Goal: Task Accomplishment & Management: Use online tool/utility

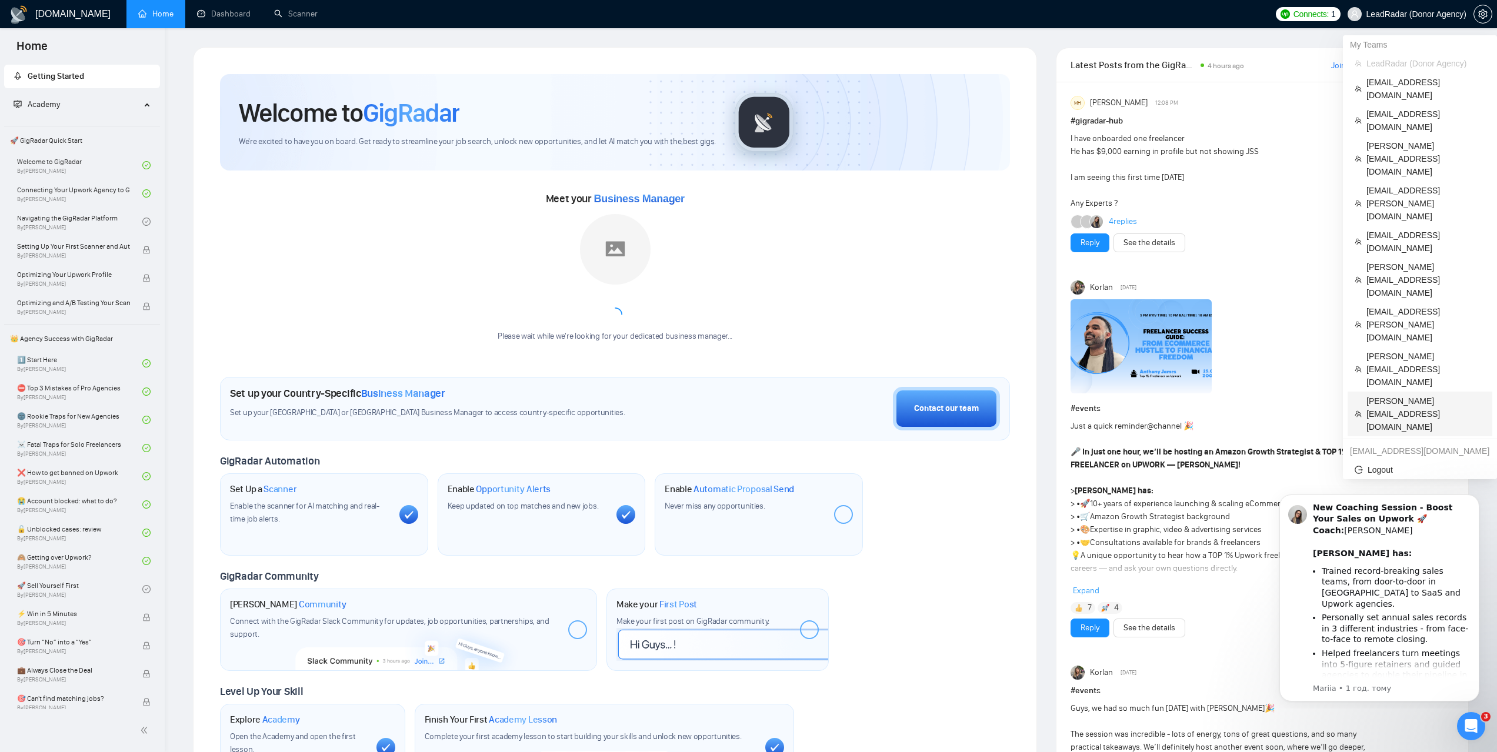
click at [1408, 395] on span "vikas@webkorps.com" at bounding box center [1425, 414] width 119 height 39
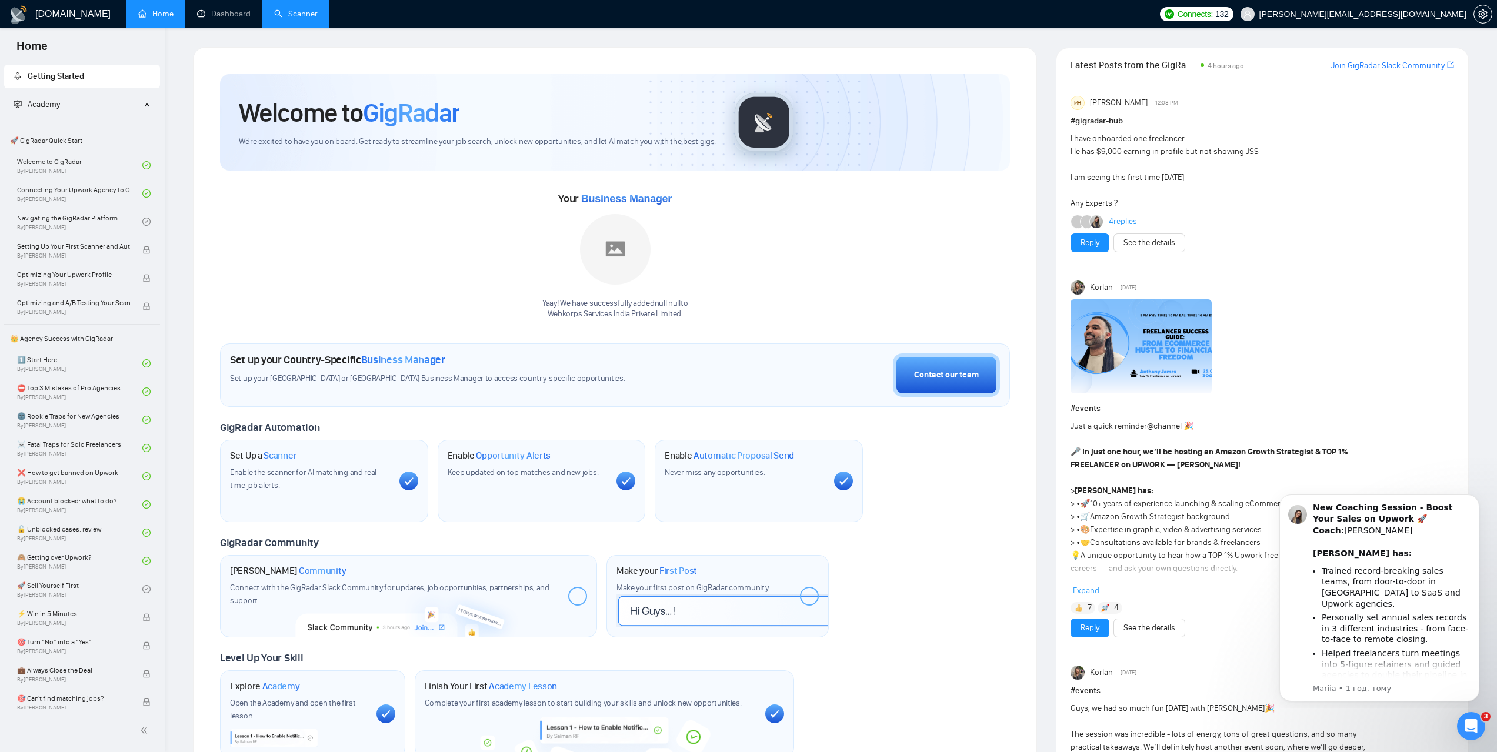
click at [298, 17] on link "Scanner" at bounding box center [296, 14] width 44 height 10
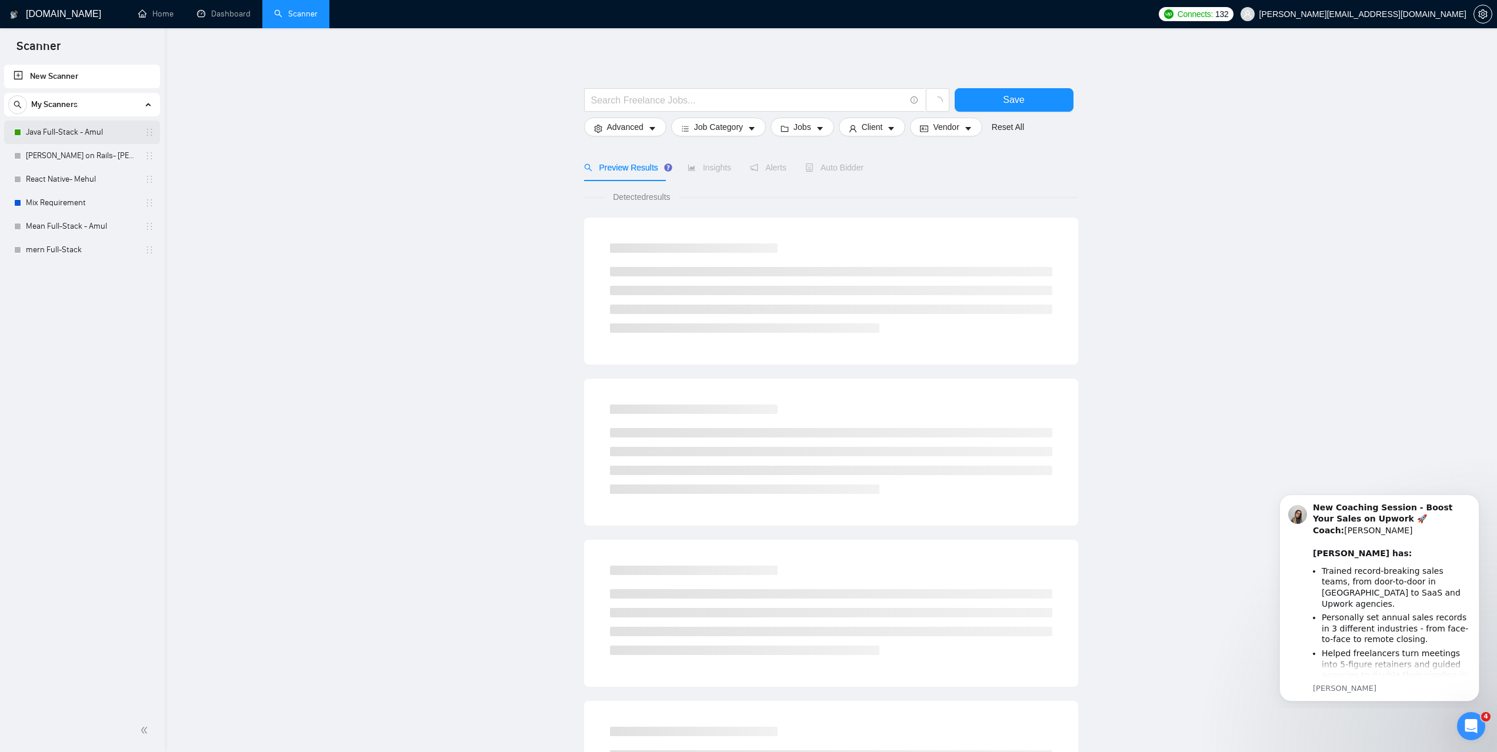
click at [75, 135] on link "Java Full-Stack - Amul" at bounding box center [82, 133] width 112 height 24
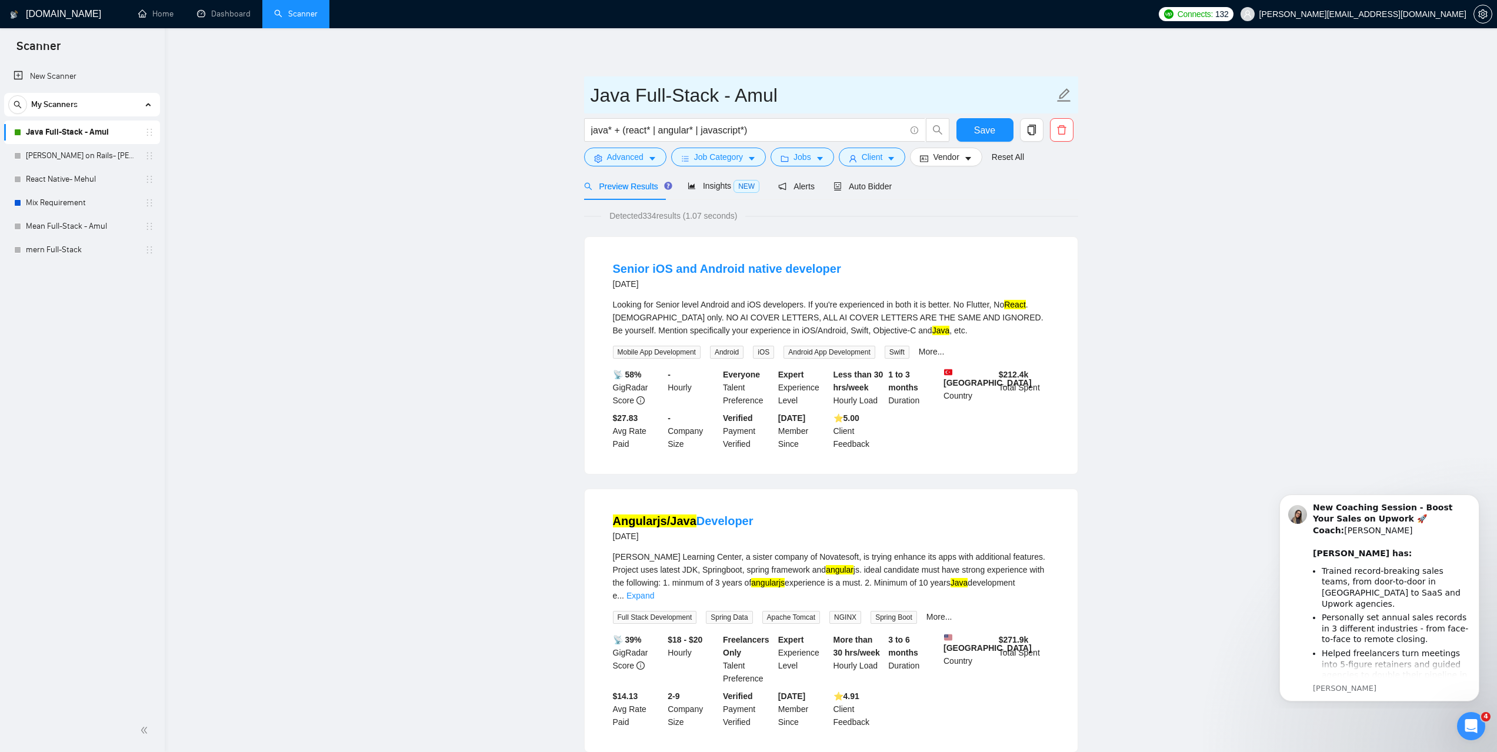
drag, startPoint x: 790, startPoint y: 95, endPoint x: 584, endPoint y: 98, distance: 205.9
click at [584, 98] on span "Java Full-Stack - Amul" at bounding box center [831, 94] width 494 height 37
click at [653, 158] on icon "caret-down" at bounding box center [652, 160] width 6 height 4
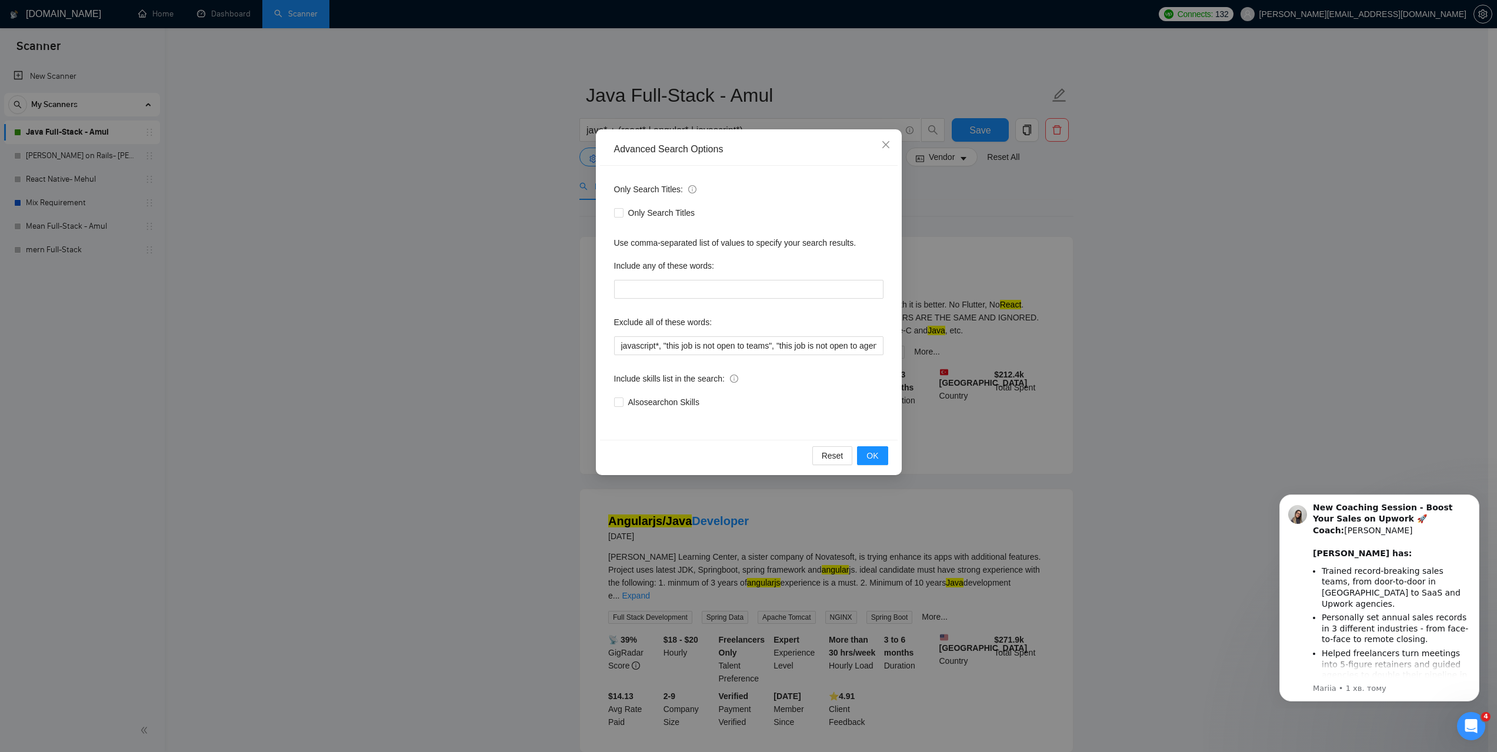
click at [1159, 239] on div "Advanced Search Options Only Search Titles: Only Search Titles Use comma-separa…" at bounding box center [748, 376] width 1497 height 752
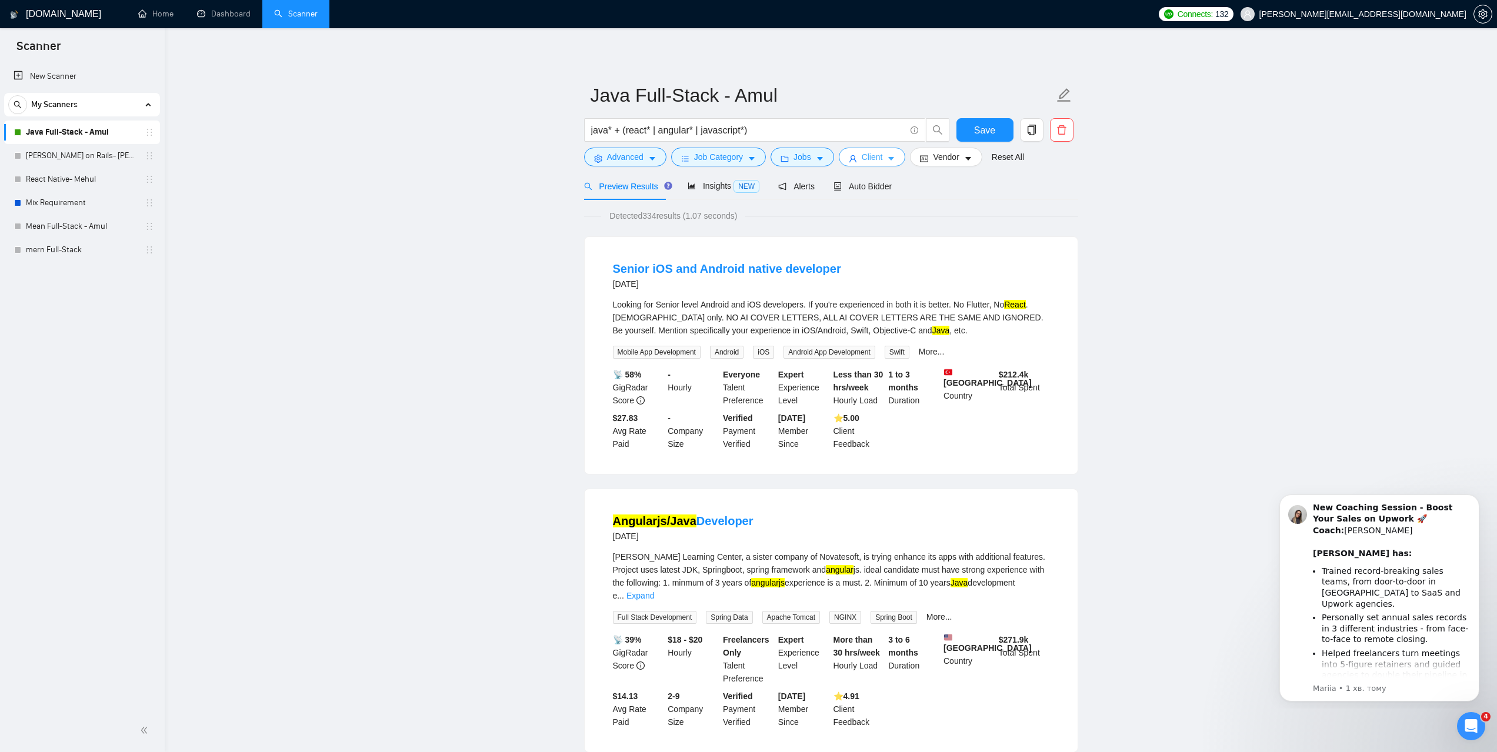
click at [891, 156] on icon "caret-down" at bounding box center [891, 159] width 8 height 8
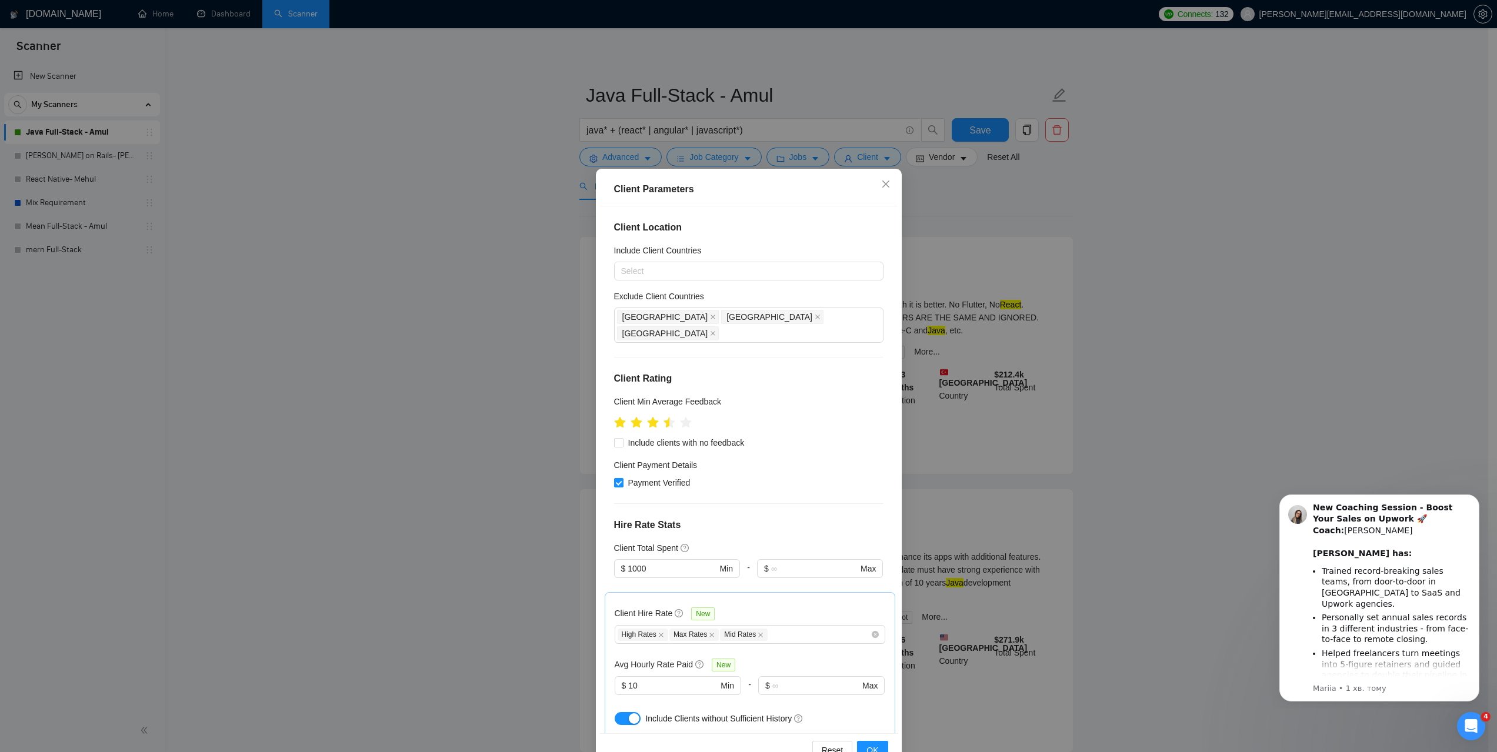
click at [1140, 245] on div "Client Parameters Client Location Include Client Countries Select Exclude Clien…" at bounding box center [748, 376] width 1497 height 752
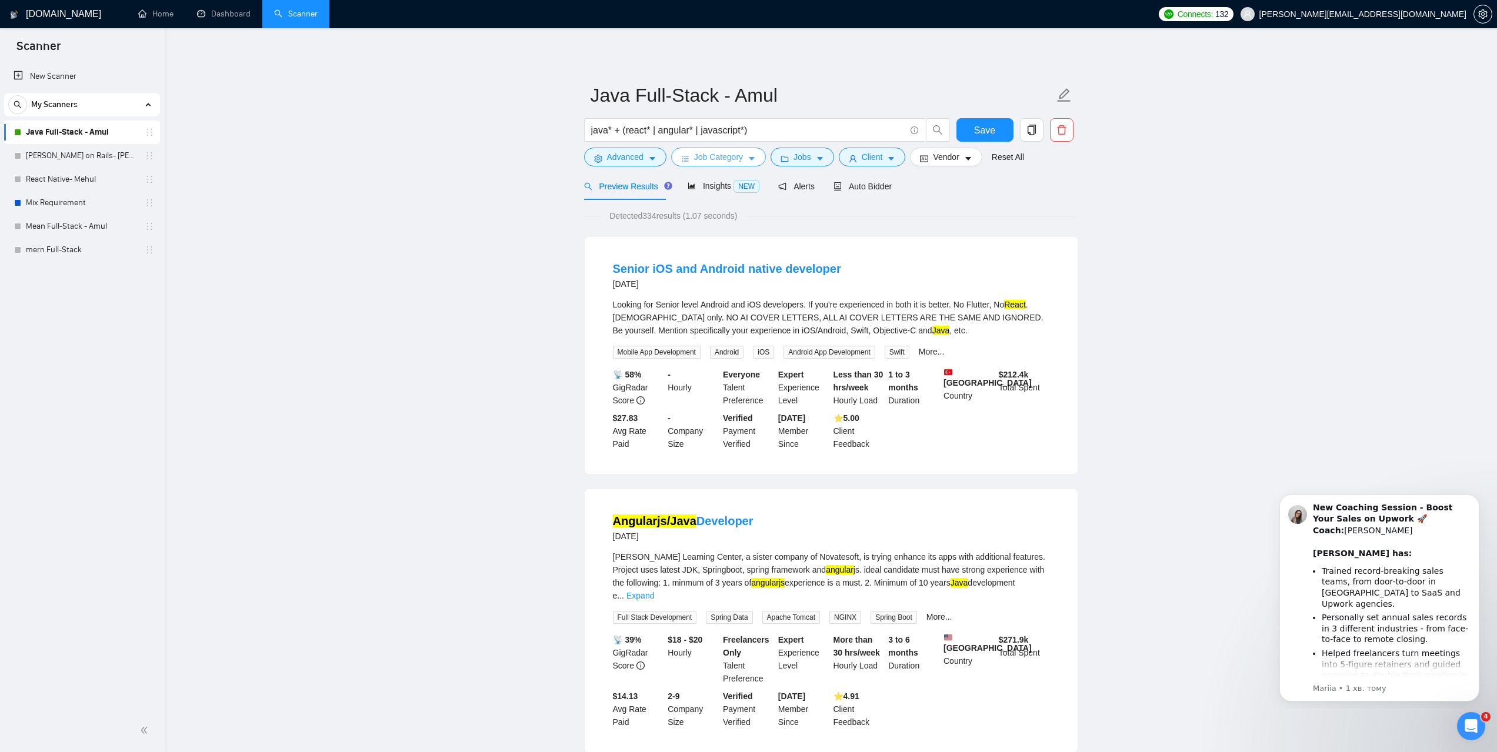
click at [709, 151] on span "Job Category" at bounding box center [718, 157] width 49 height 13
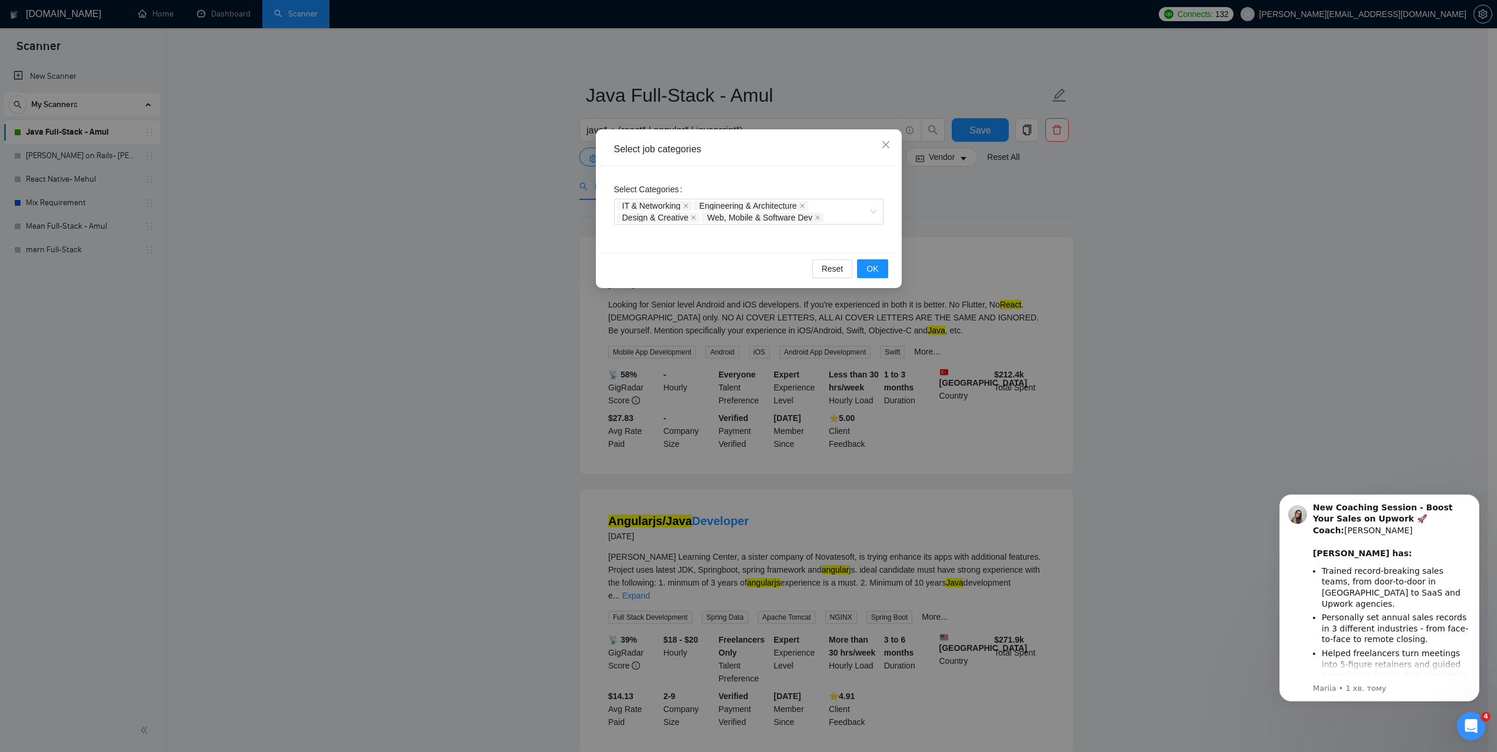
click at [1166, 241] on div "Select job categories Select Categories IT & Networking Engineering & Architect…" at bounding box center [748, 376] width 1497 height 752
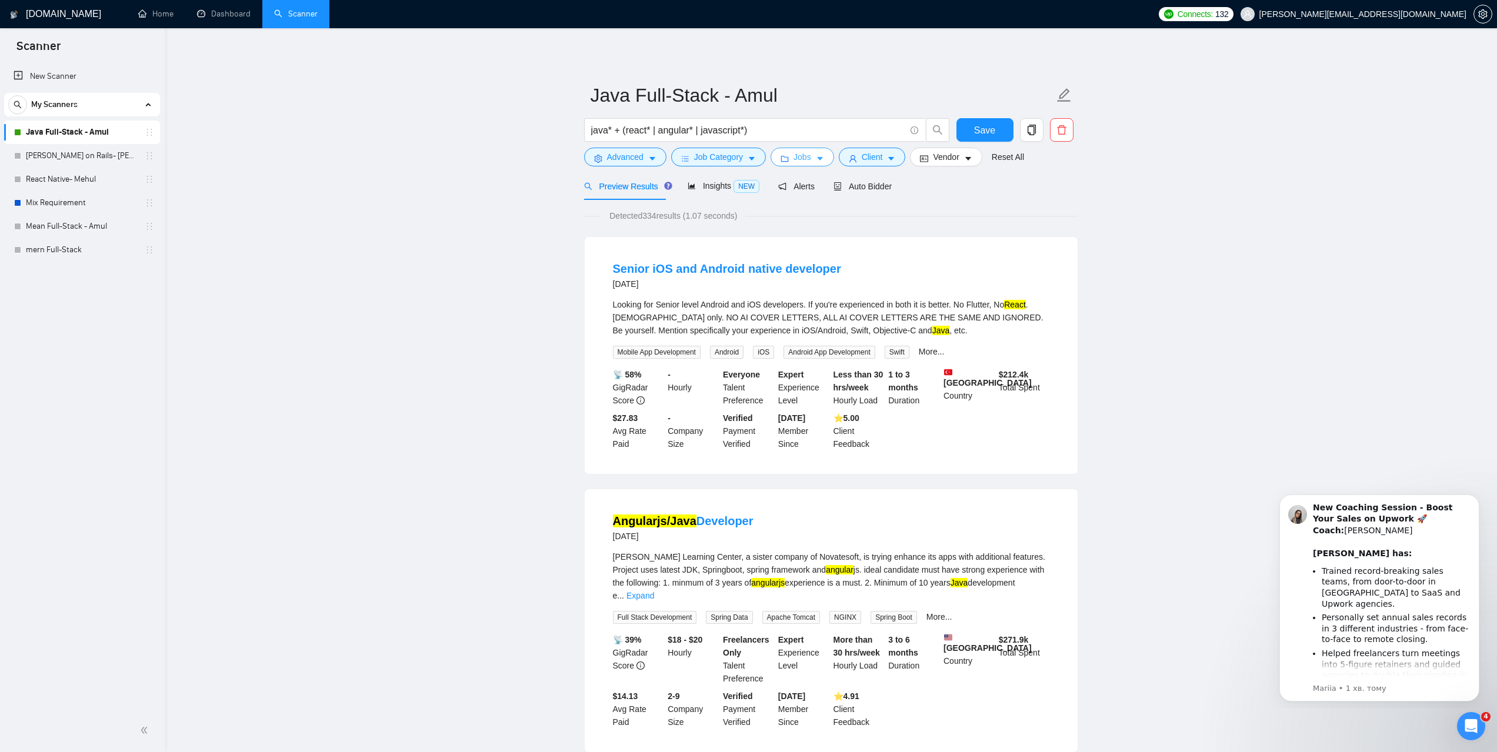
click at [799, 155] on span "Jobs" at bounding box center [802, 157] width 18 height 13
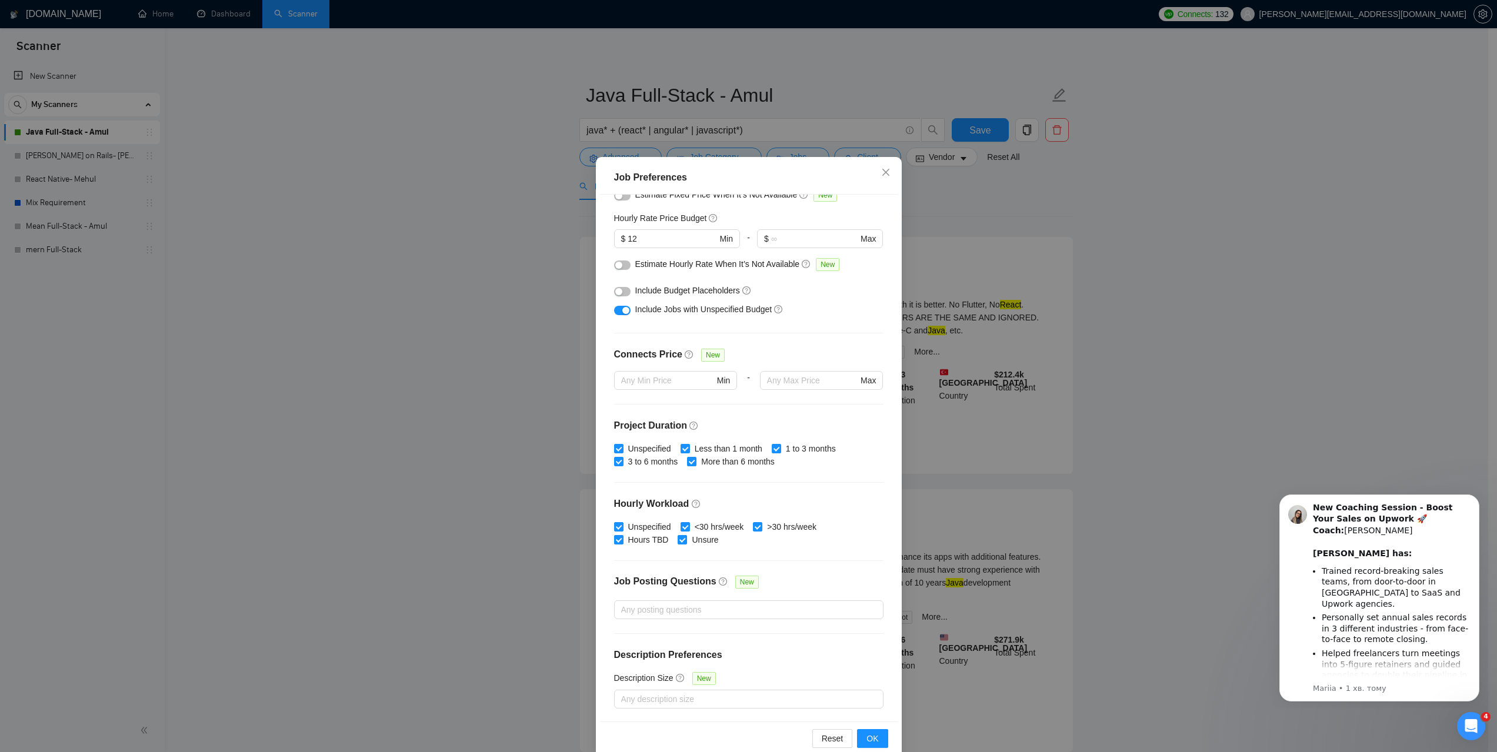
scroll to position [33, 0]
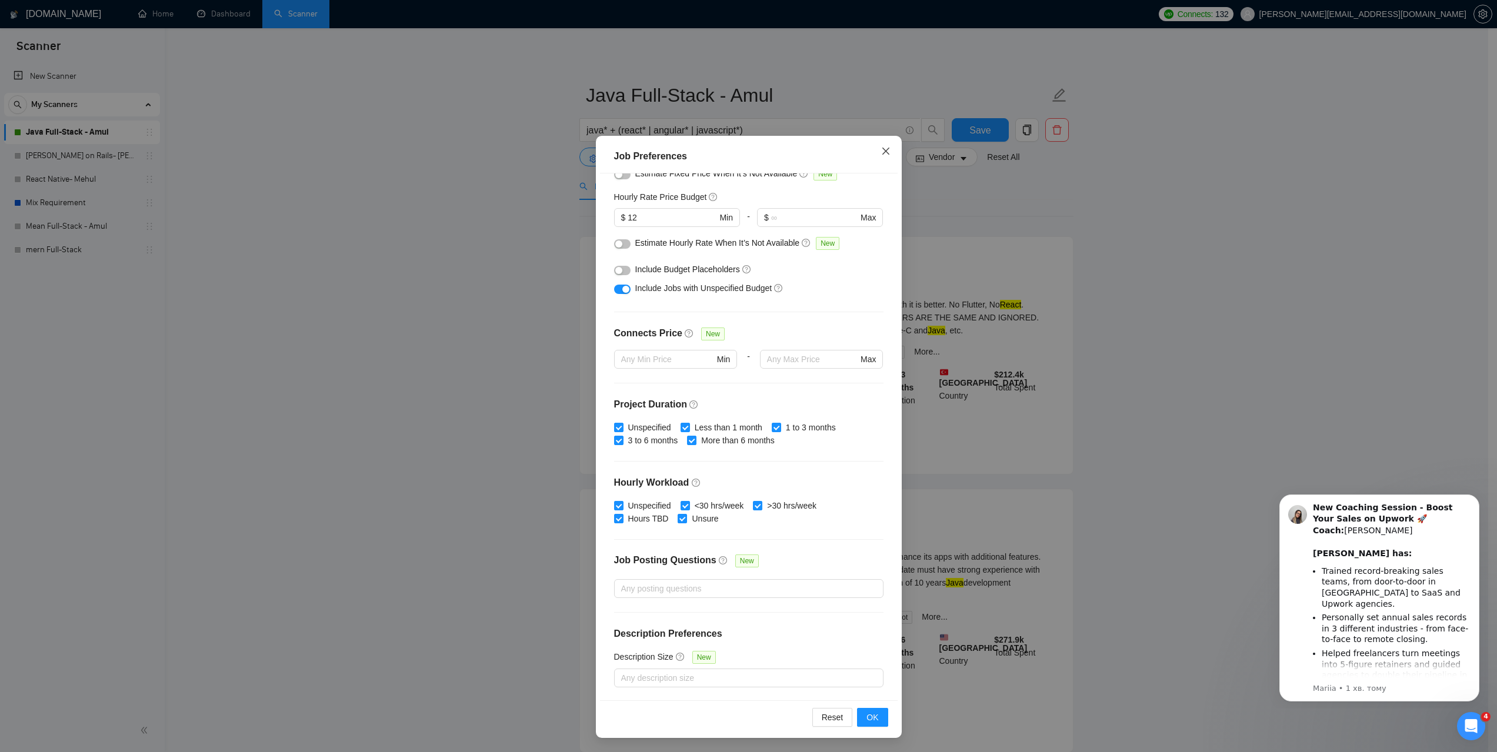
click at [888, 146] on span "Close" at bounding box center [886, 152] width 32 height 32
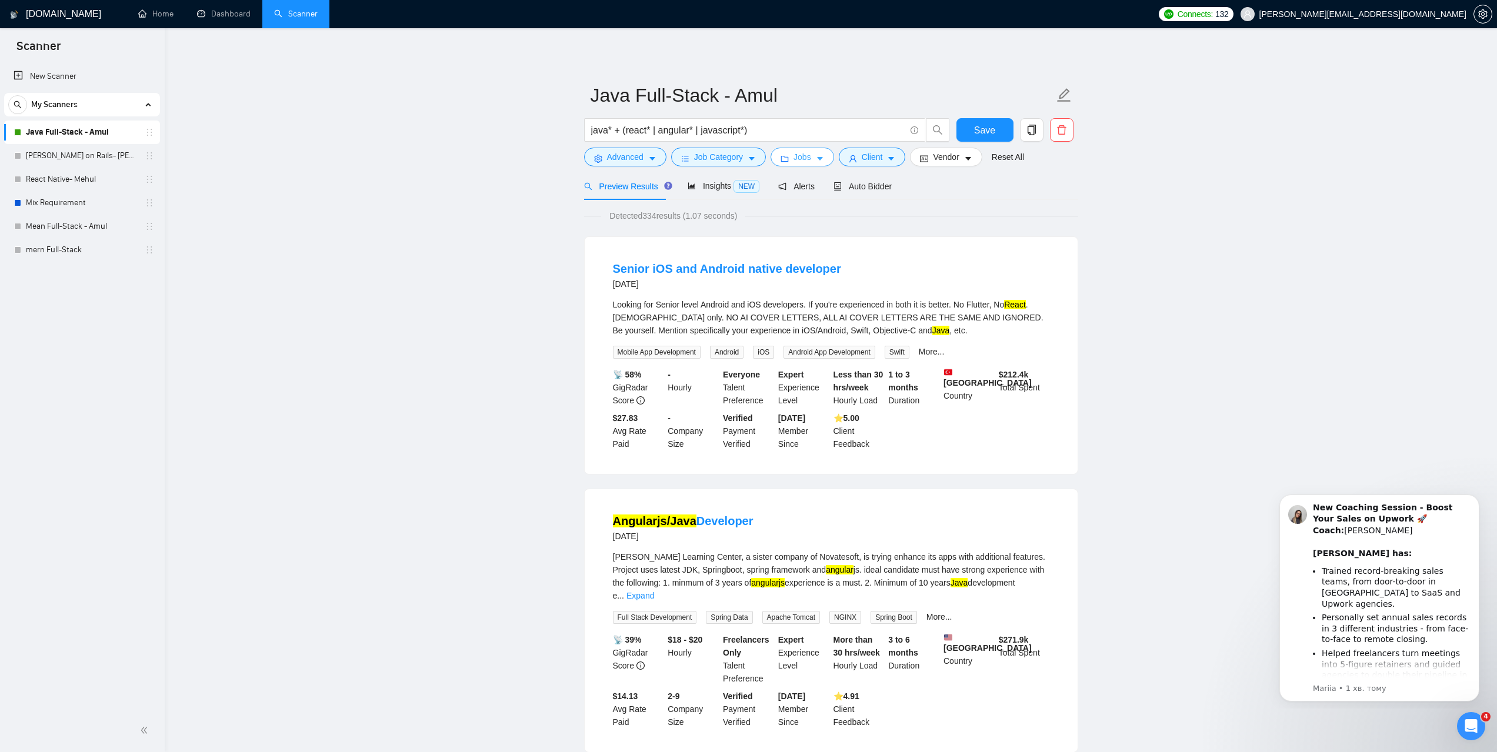
click at [806, 163] on span "Jobs" at bounding box center [802, 157] width 18 height 13
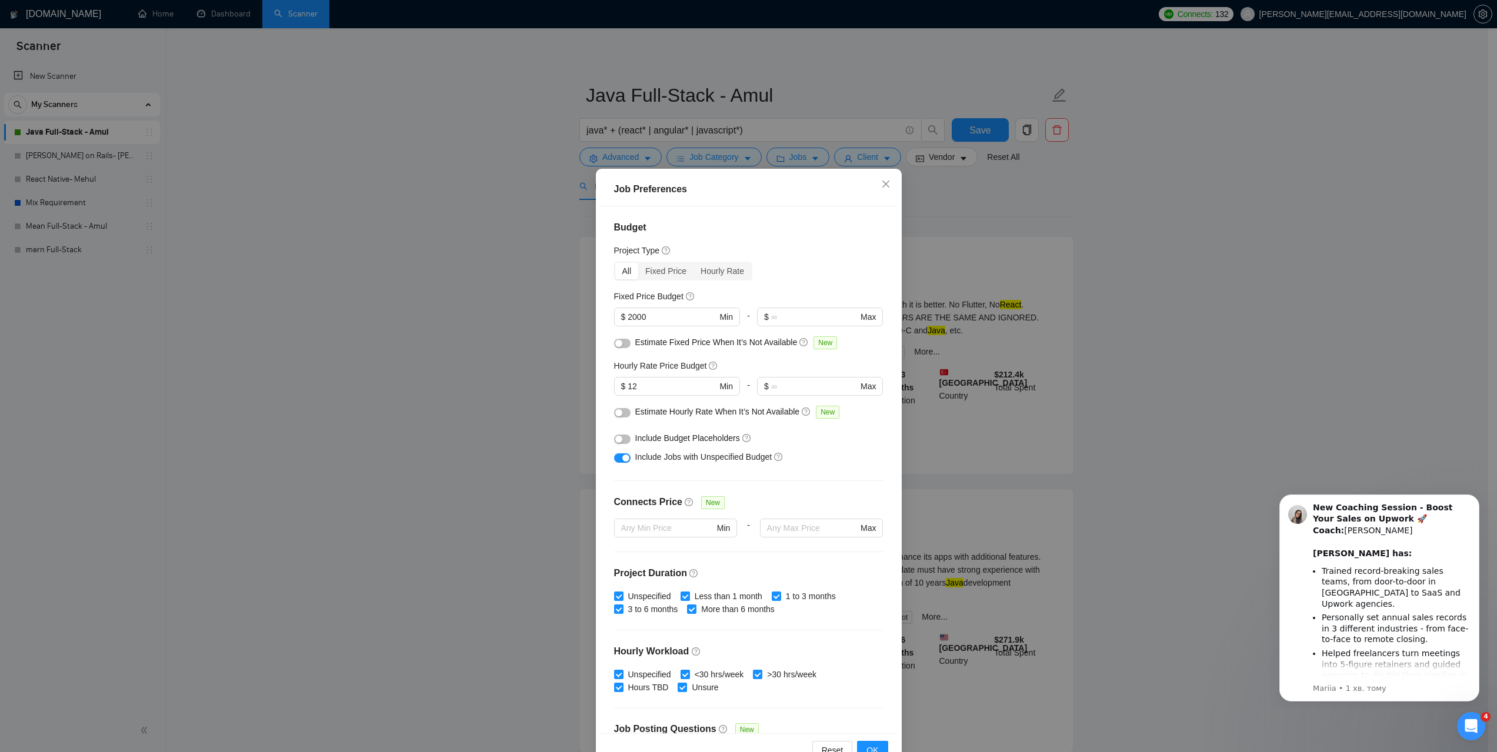
click at [1210, 291] on div "Job Preferences Budget Project Type All Fixed Price Hourly Rate Fixed Price Bud…" at bounding box center [748, 376] width 1497 height 752
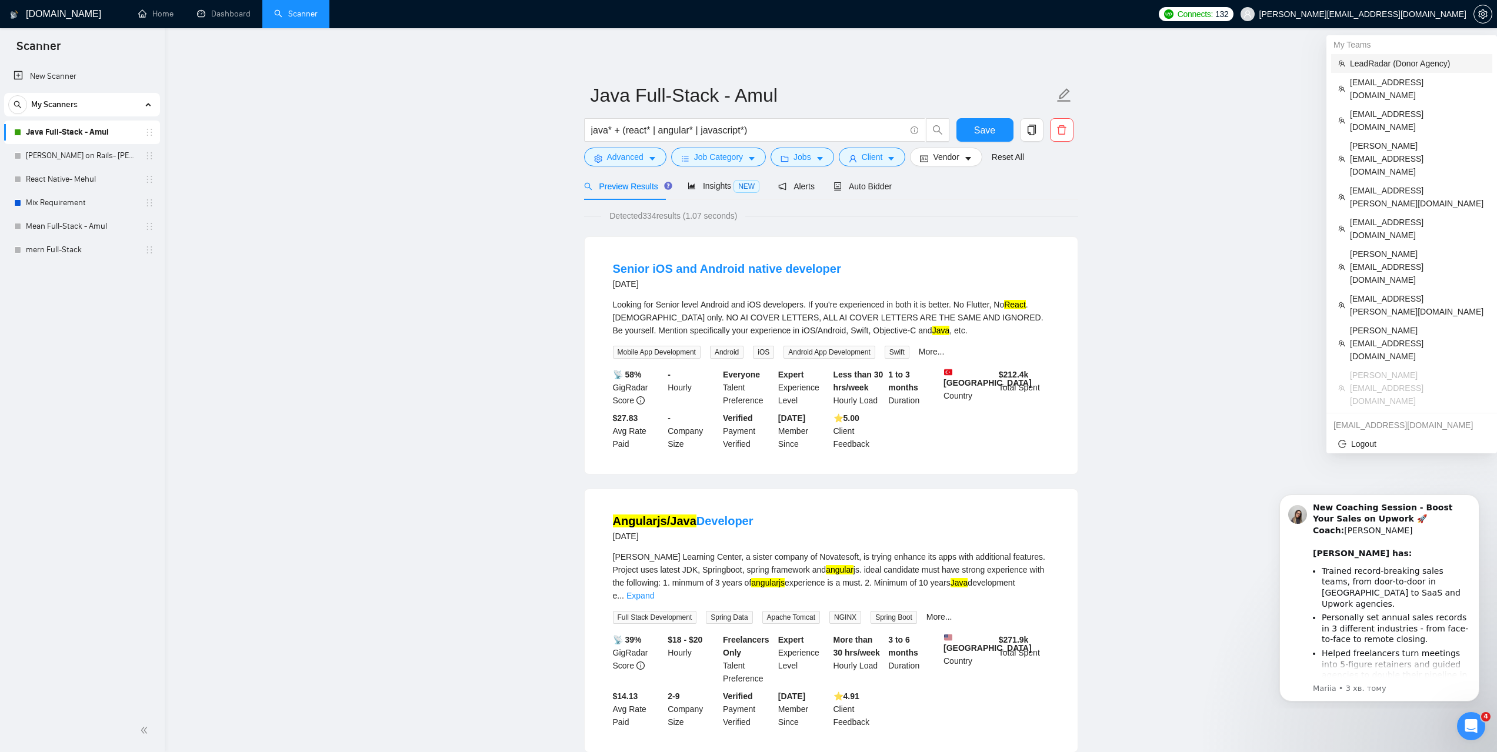
click at [1394, 66] on span "LeadRadar (Donor Agency)" at bounding box center [1417, 63] width 135 height 13
